Goal: Information Seeking & Learning: Learn about a topic

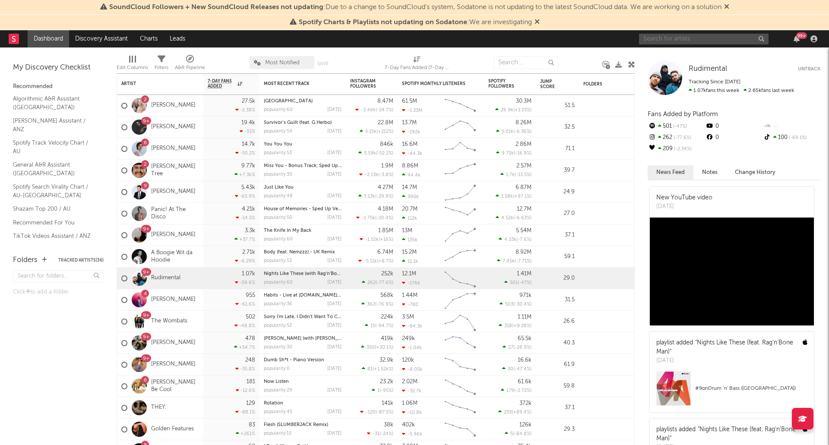
click at [685, 43] on input "text" at bounding box center [704, 39] width 130 height 11
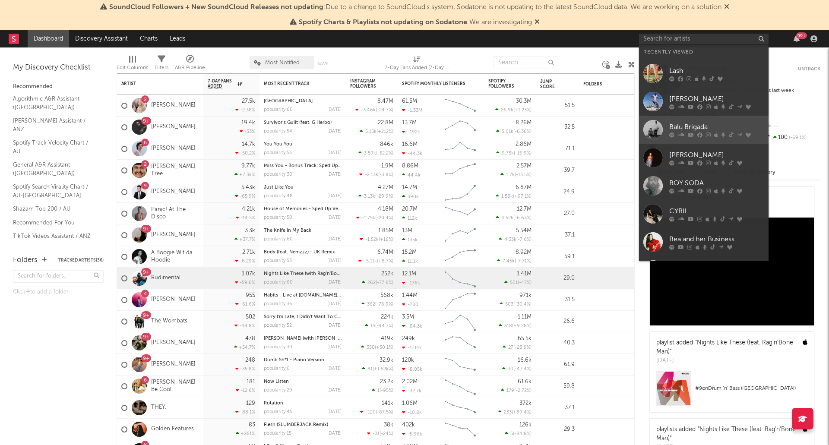
click at [701, 135] on icon at bounding box center [699, 134] width 5 height 5
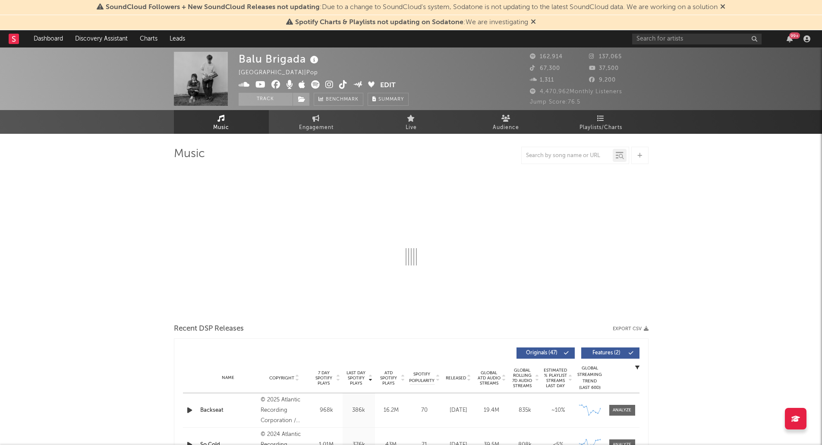
select select "6m"
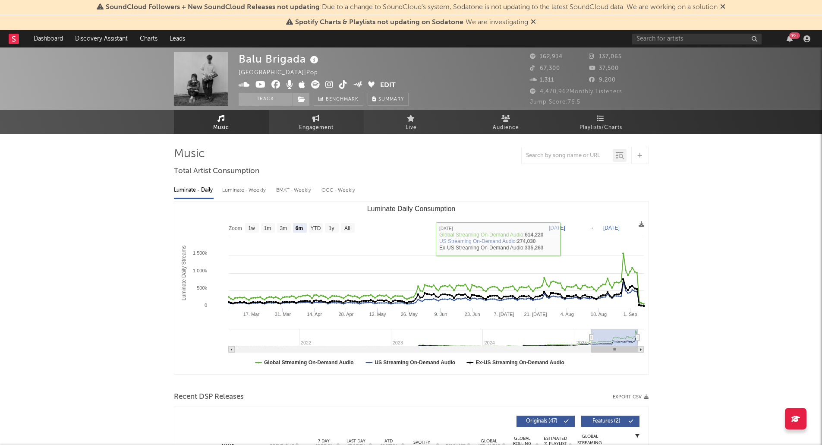
click at [324, 120] on link "Engagement" at bounding box center [316, 122] width 95 height 24
select select "1w"
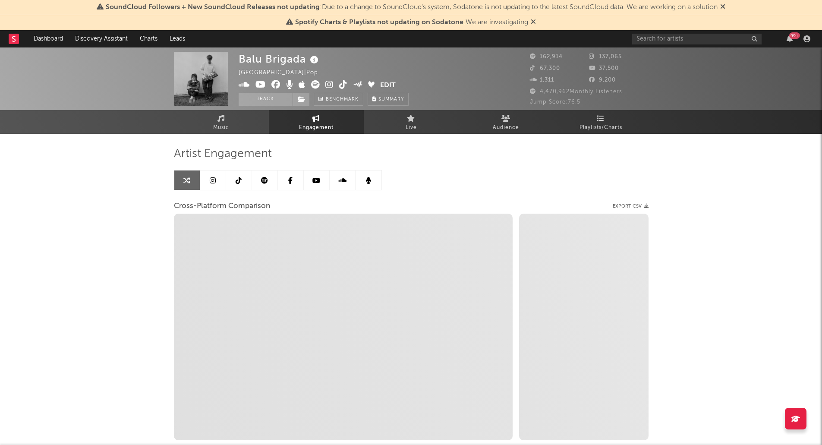
select select "1m"
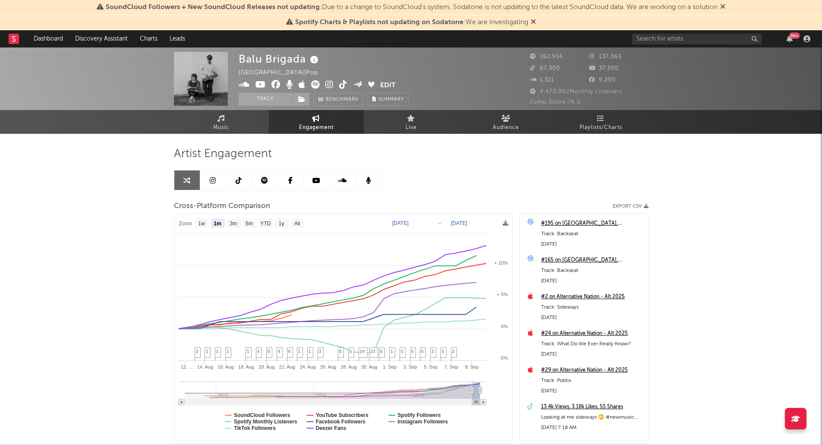
click at [212, 182] on icon at bounding box center [213, 180] width 6 height 7
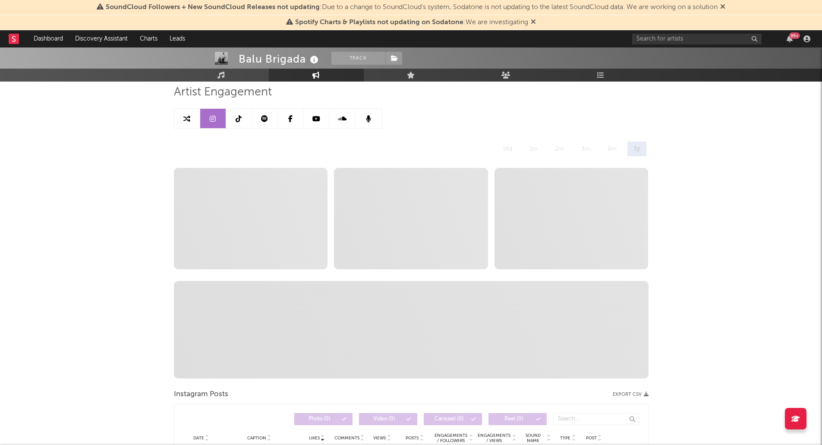
select select "6m"
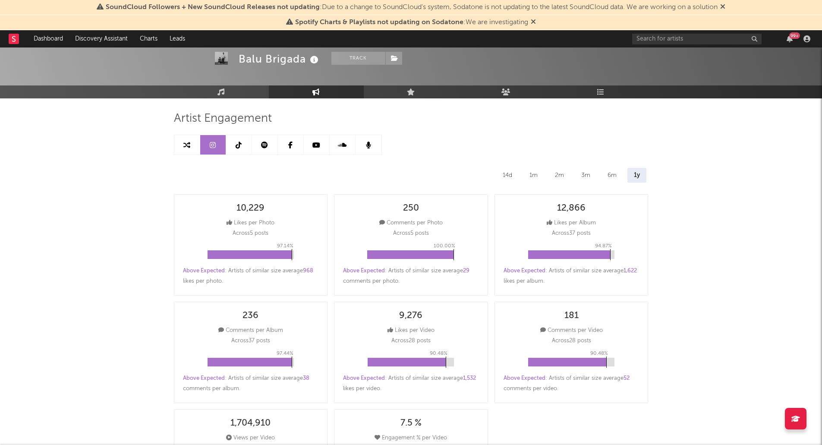
scroll to position [35, 0]
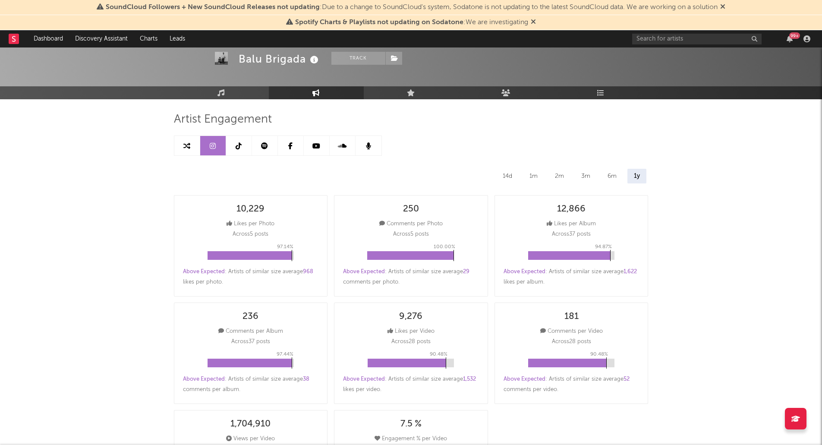
click at [237, 145] on icon at bounding box center [239, 145] width 6 height 7
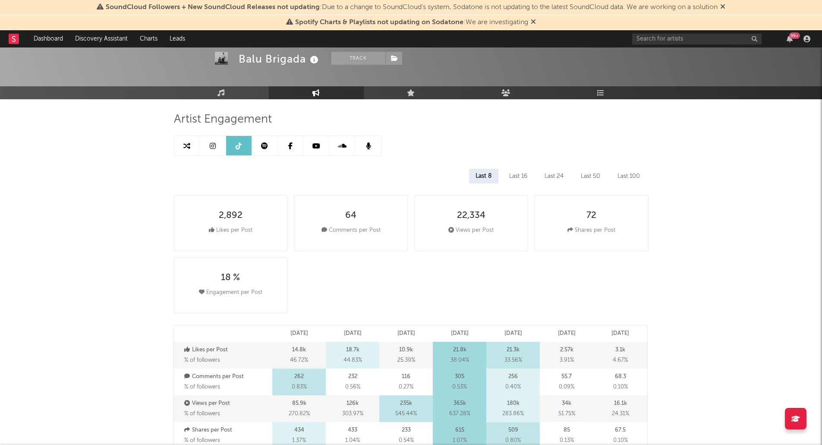
select select "6m"
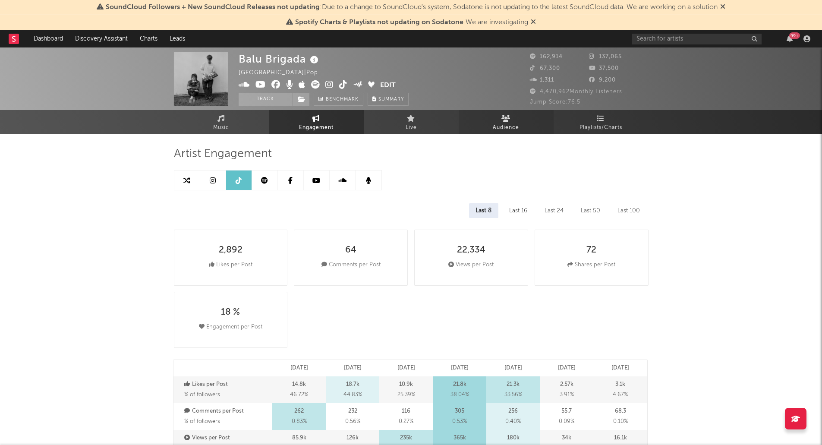
click at [510, 126] on span "Audience" at bounding box center [506, 128] width 26 height 10
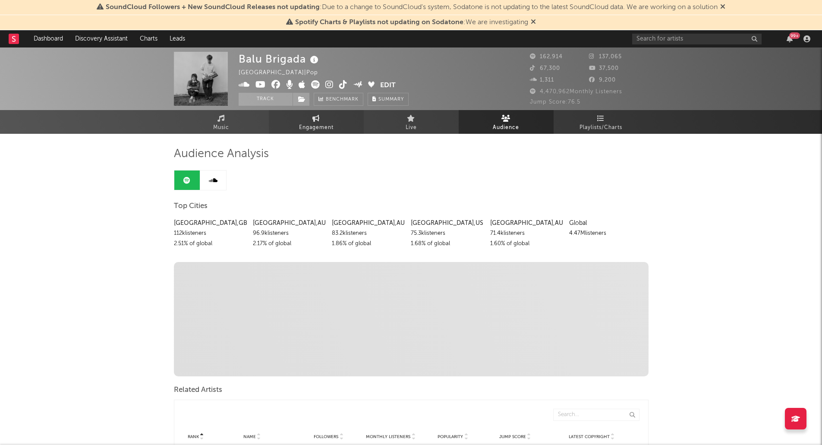
click at [314, 119] on icon at bounding box center [316, 118] width 7 height 7
select select "1w"
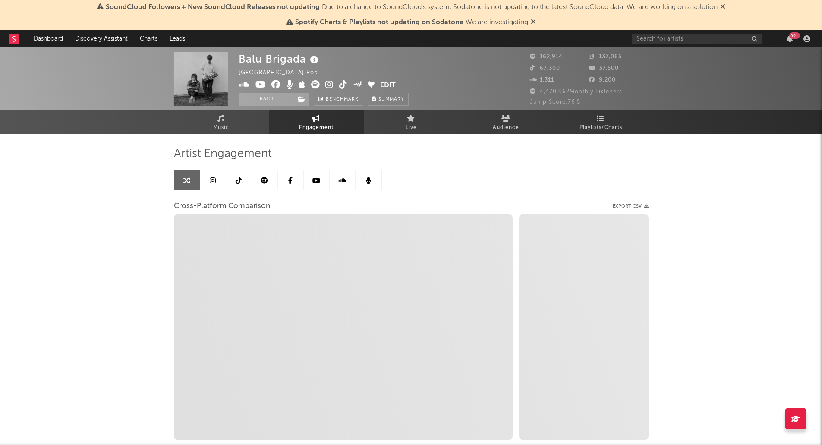
select select "1m"
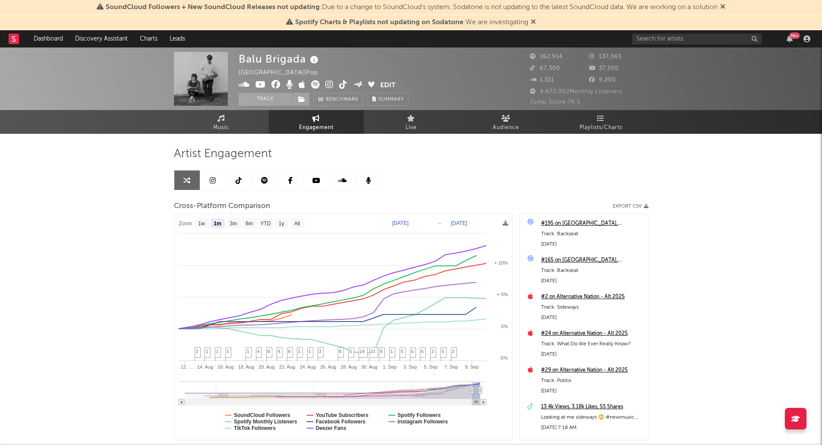
click at [208, 182] on link at bounding box center [213, 180] width 26 height 19
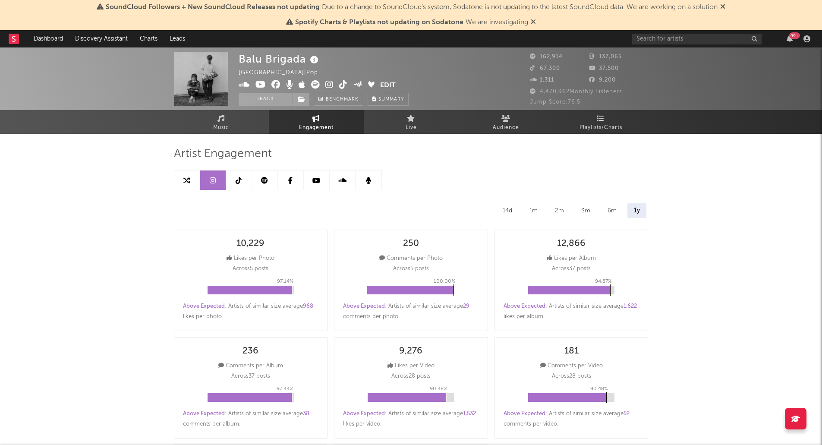
select select "6m"
click at [238, 175] on link at bounding box center [239, 180] width 26 height 19
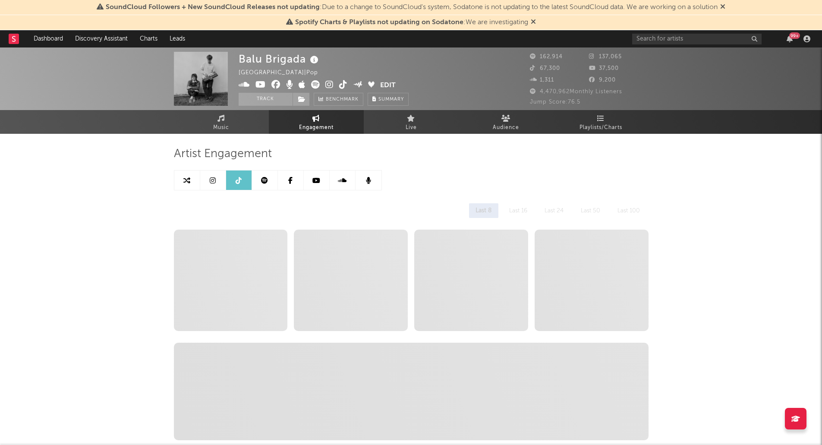
select select "6m"
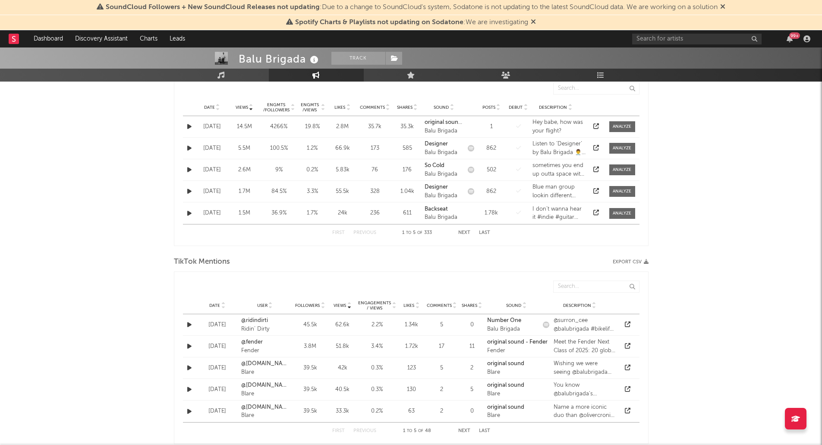
scroll to position [464, 0]
click at [186, 129] on button "button" at bounding box center [189, 128] width 9 height 10
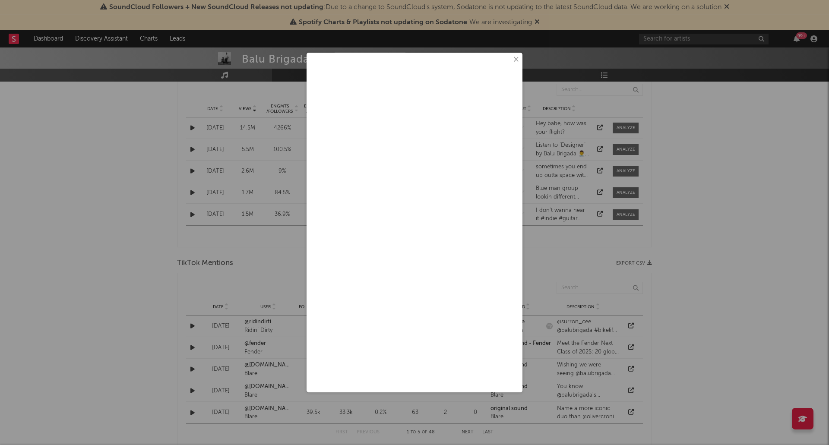
click at [510, 60] on div at bounding box center [414, 218] width 207 height 323
click at [518, 61] on button "×" at bounding box center [515, 59] width 9 height 9
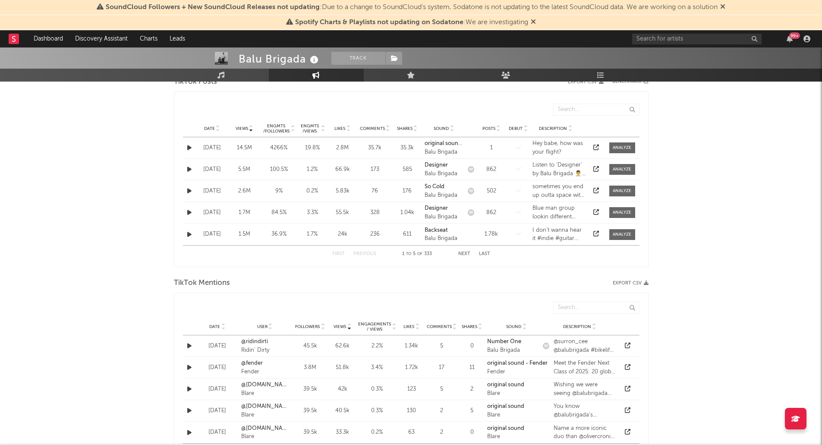
scroll to position [444, 0]
click at [205, 126] on span "Date" at bounding box center [209, 128] width 11 height 5
click at [616, 188] on div at bounding box center [622, 191] width 19 height 6
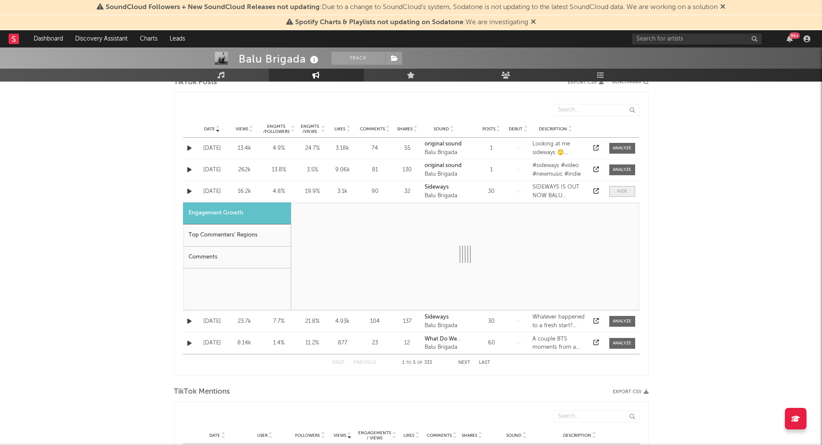
select select "1w"
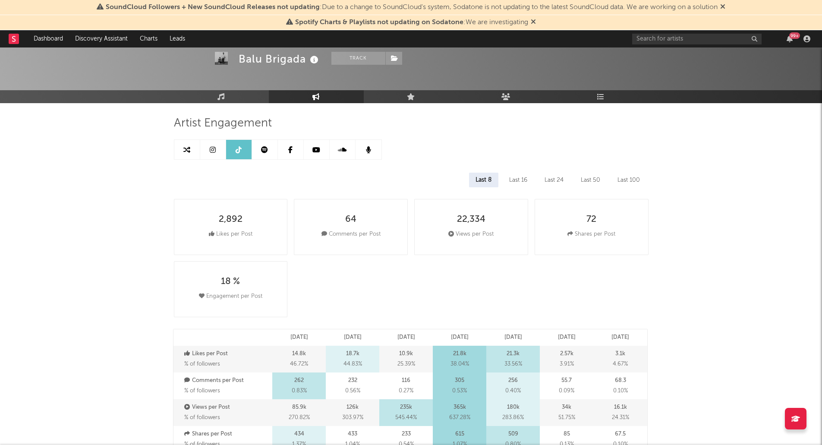
scroll to position [0, 0]
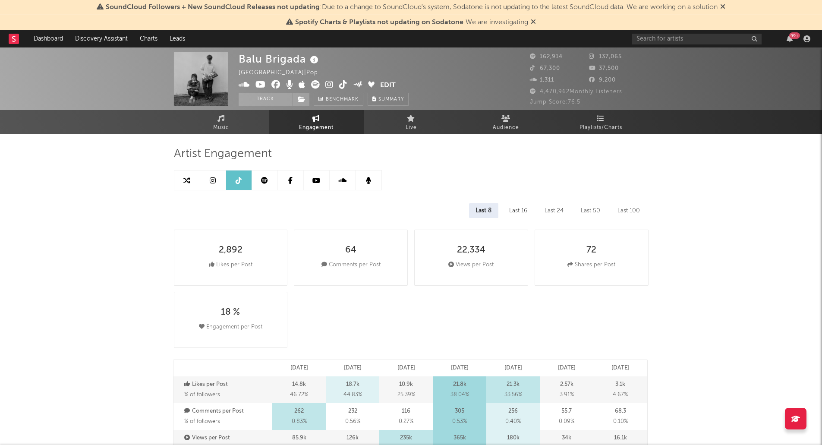
click at [266, 179] on icon at bounding box center [264, 180] width 7 height 7
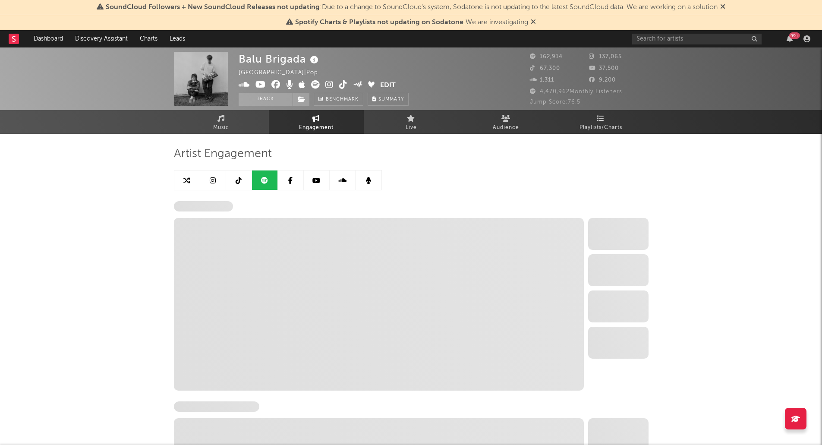
select select "6m"
select select "1w"
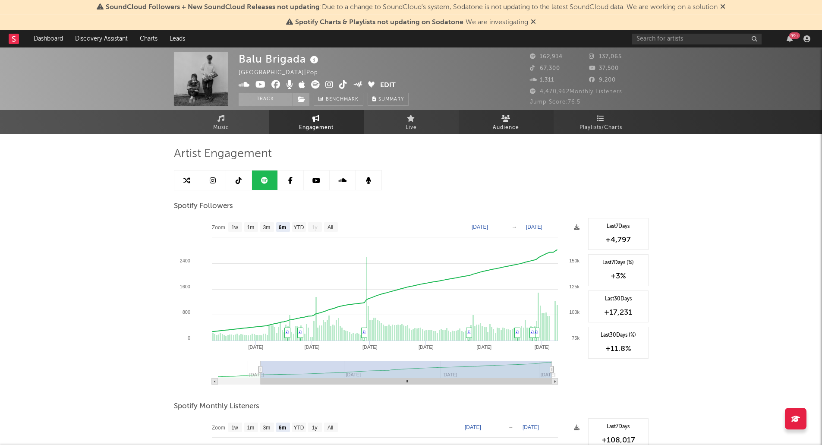
click at [517, 128] on span "Audience" at bounding box center [506, 128] width 26 height 10
